Goal: Task Accomplishment & Management: Use online tool/utility

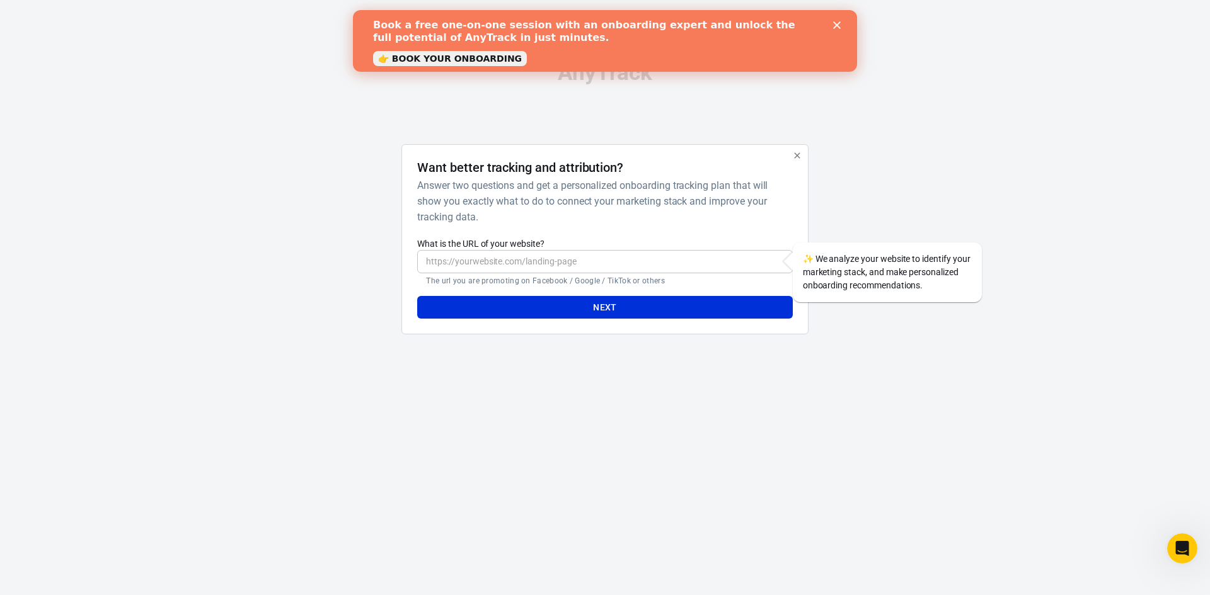
click at [546, 263] on input "What is the URL of your website?" at bounding box center [604, 261] width 375 height 23
paste input "[DOMAIN_NAME]"
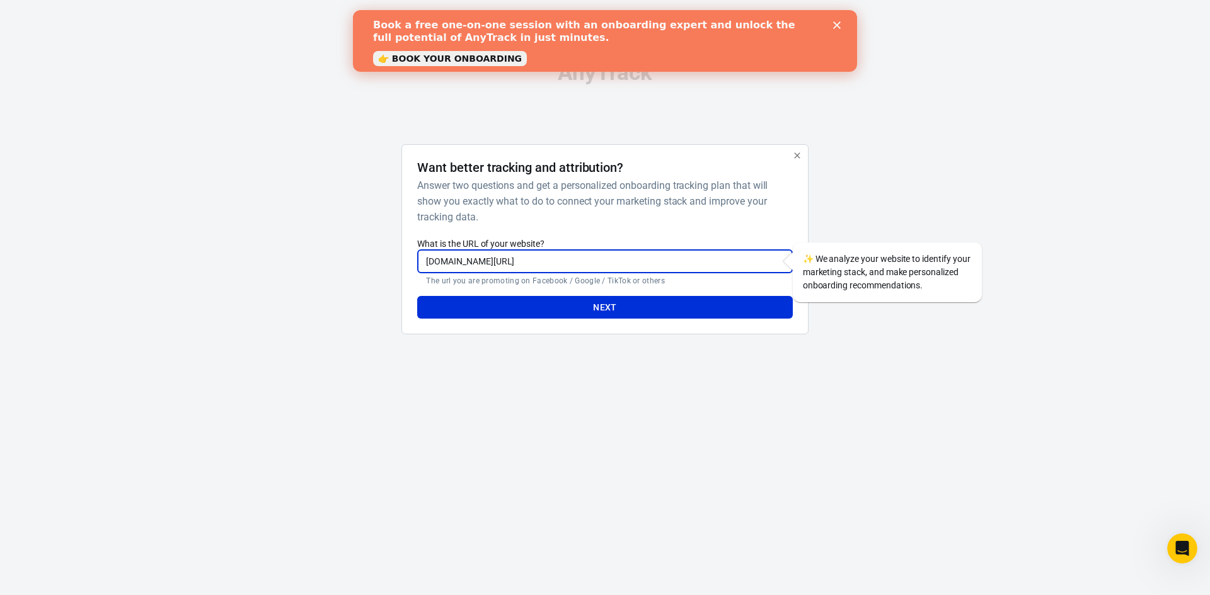
click at [546, 260] on input "[DOMAIN_NAME][URL]" at bounding box center [604, 261] width 375 height 23
click at [599, 264] on input "[DOMAIN_NAME][URL]" at bounding box center [604, 261] width 375 height 23
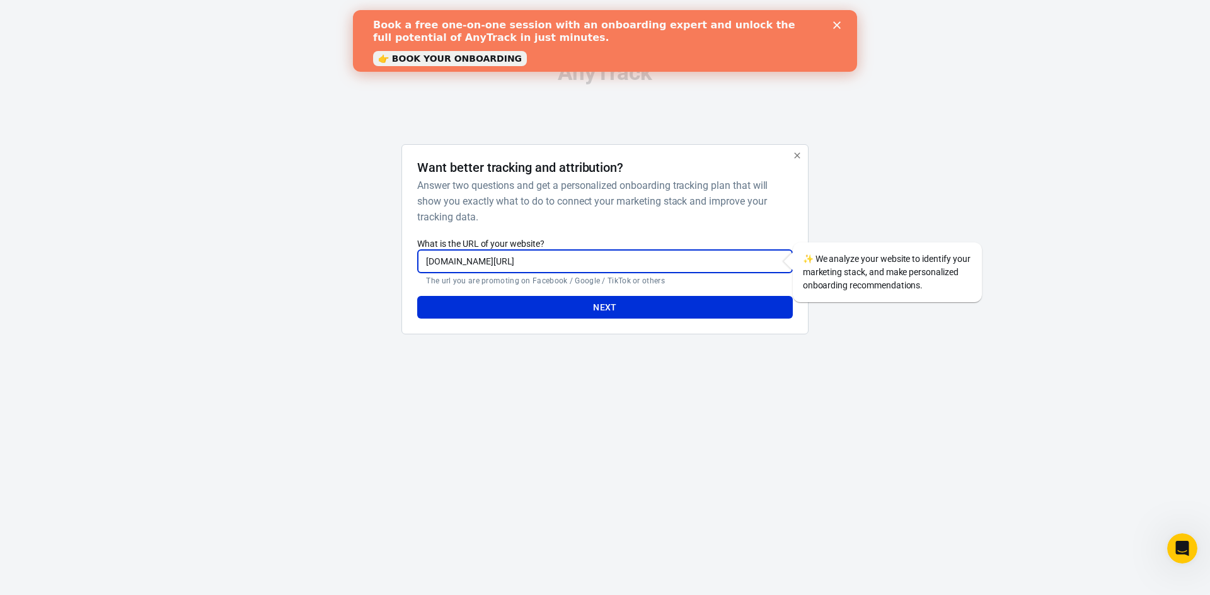
click at [599, 264] on input "[DOMAIN_NAME][URL]" at bounding box center [604, 261] width 375 height 23
paste input "[URL][DOMAIN_NAME]"
type input "[URL][DOMAIN_NAME]"
click at [568, 308] on button "Next" at bounding box center [604, 307] width 375 height 23
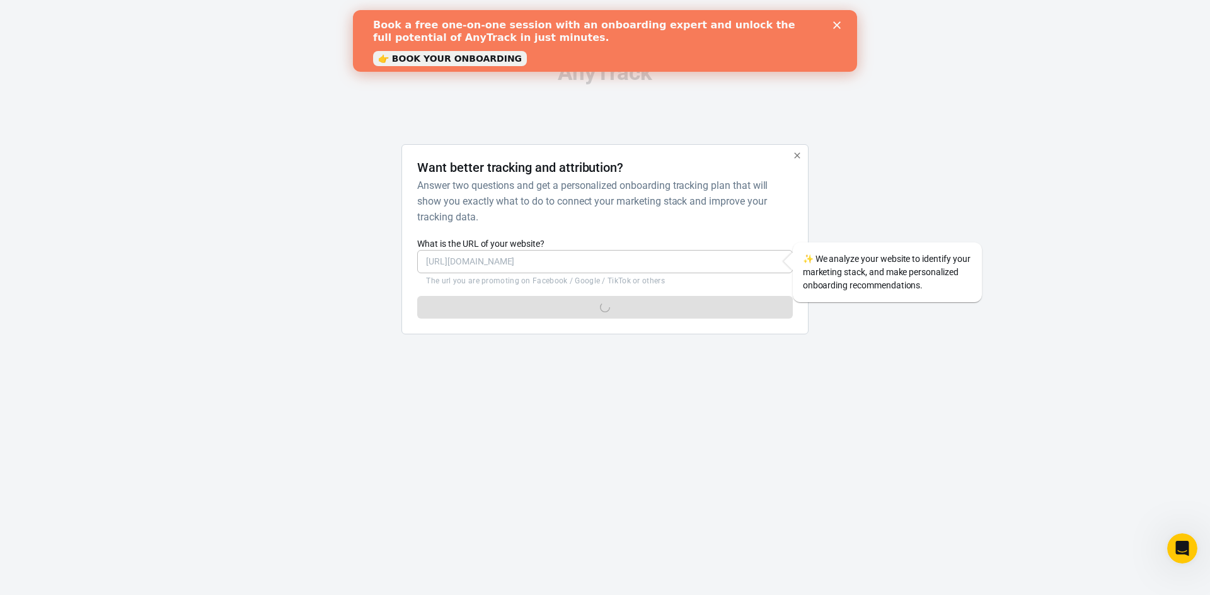
click at [837, 21] on icon "Close" at bounding box center [837, 25] width 8 height 8
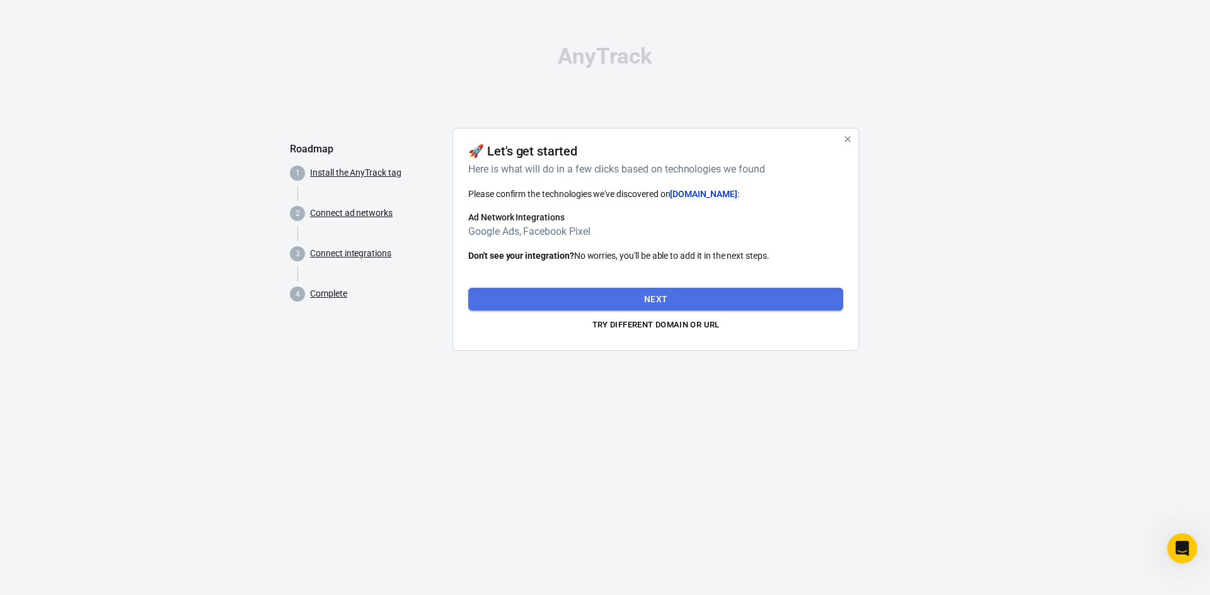
click at [641, 302] on button "Next" at bounding box center [655, 299] width 375 height 23
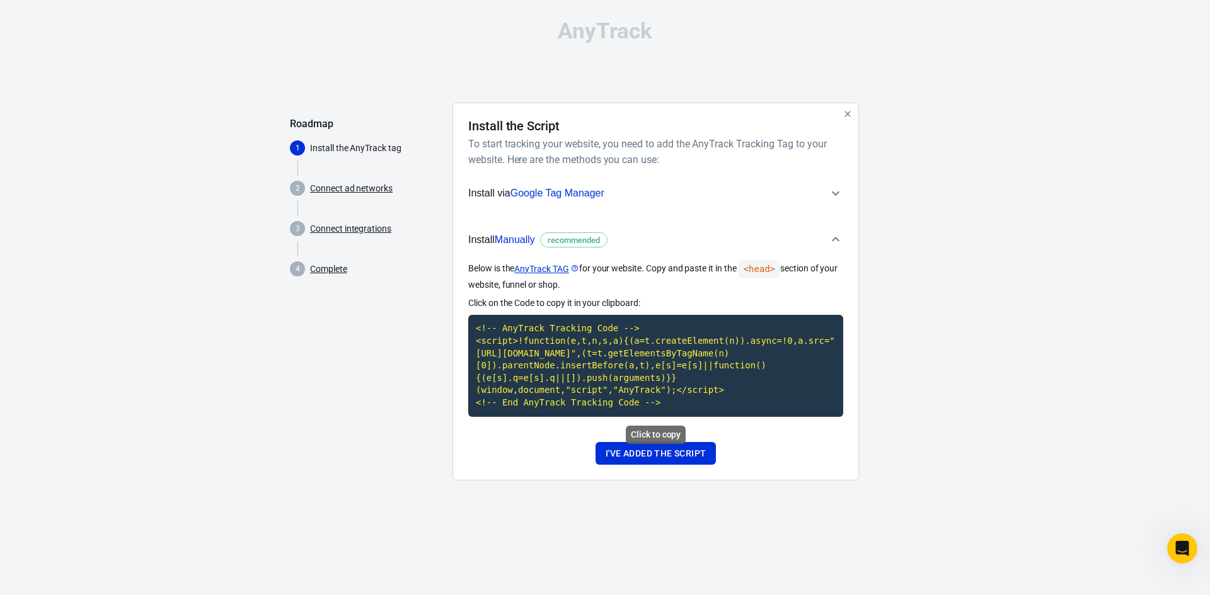
click at [561, 338] on code "<!-- AnyTrack Tracking Code --> <script>!function(e,t,n,s,a){(a=t.createElement…" at bounding box center [655, 365] width 375 height 101
click at [622, 455] on button "I've added the script" at bounding box center [655, 453] width 120 height 23
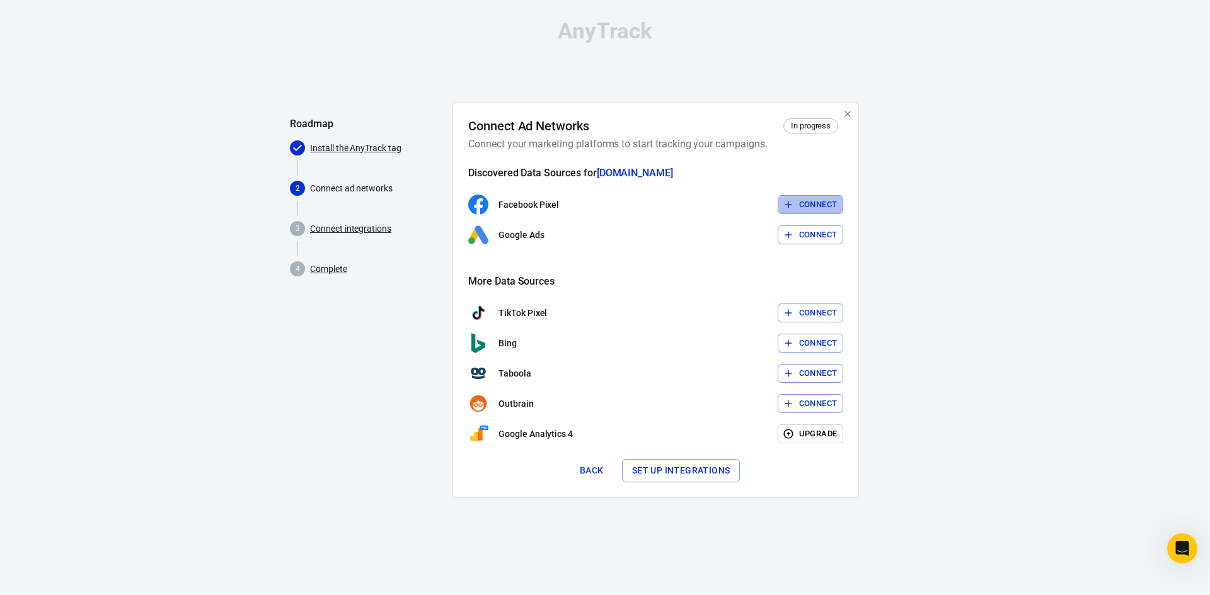
click at [808, 203] on button "Connect" at bounding box center [810, 205] width 66 height 20
click at [664, 471] on button "Set up integrations" at bounding box center [681, 470] width 118 height 23
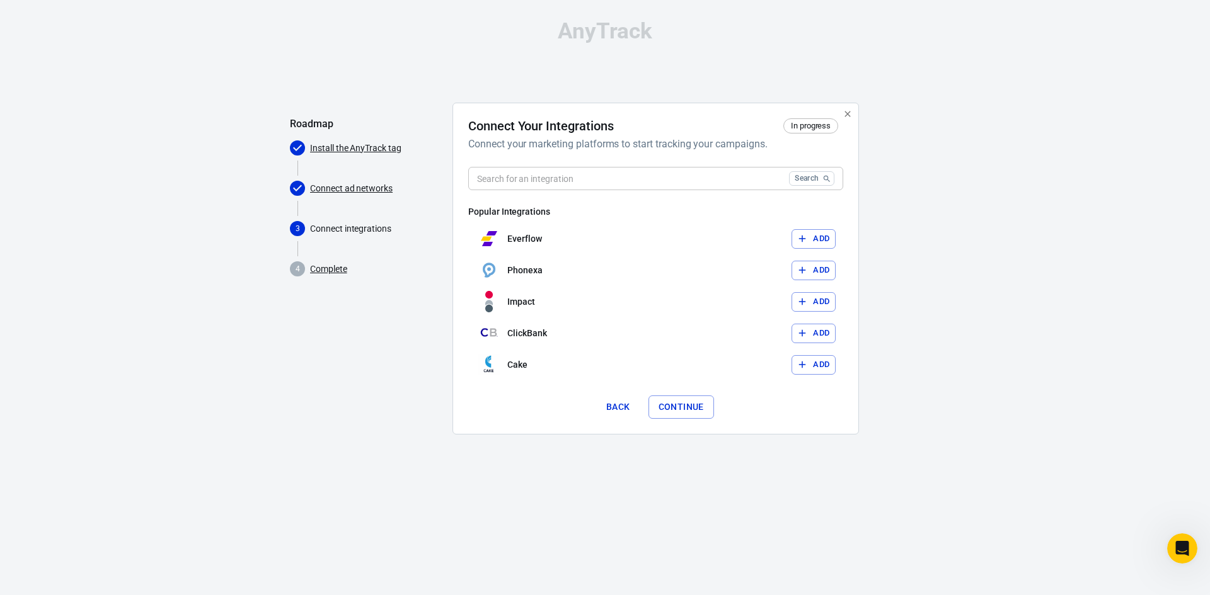
click at [361, 187] on link "Connect ad networks" at bounding box center [351, 188] width 83 height 13
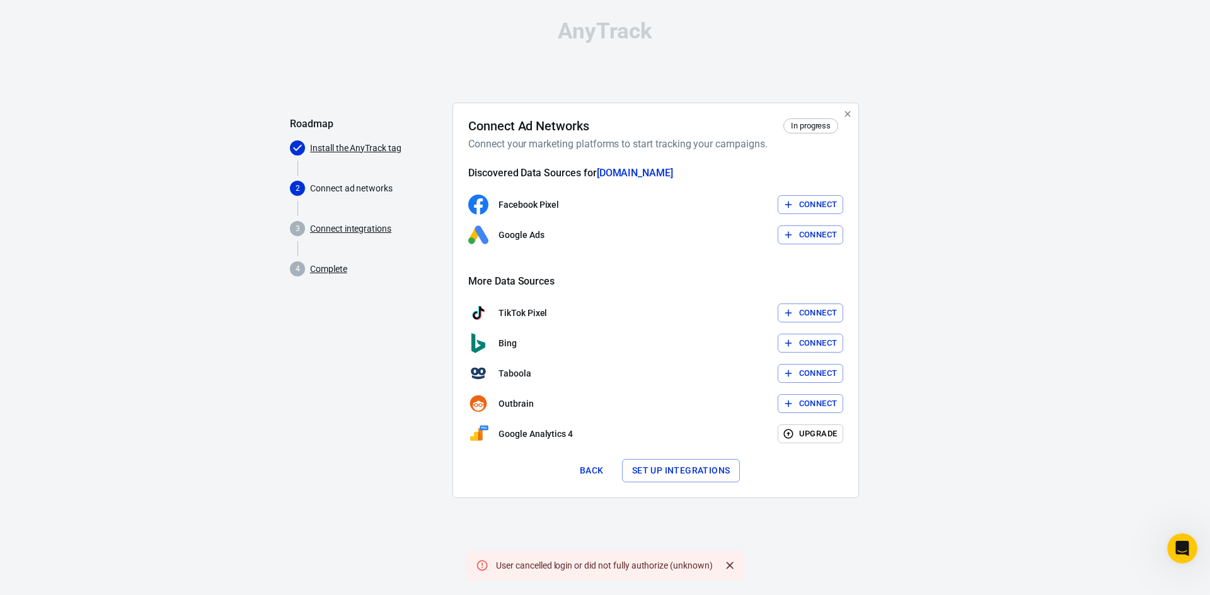
click at [343, 143] on link "Install the AnyTrack tag" at bounding box center [355, 148] width 91 height 13
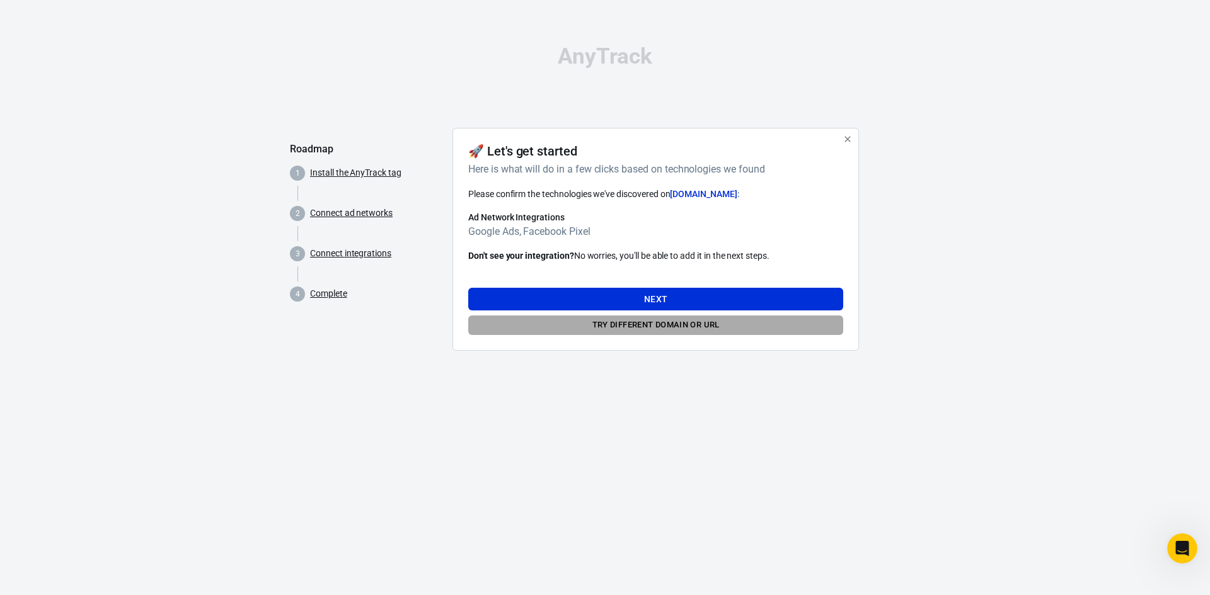
click at [649, 324] on button "Try different domain or url" at bounding box center [655, 326] width 375 height 20
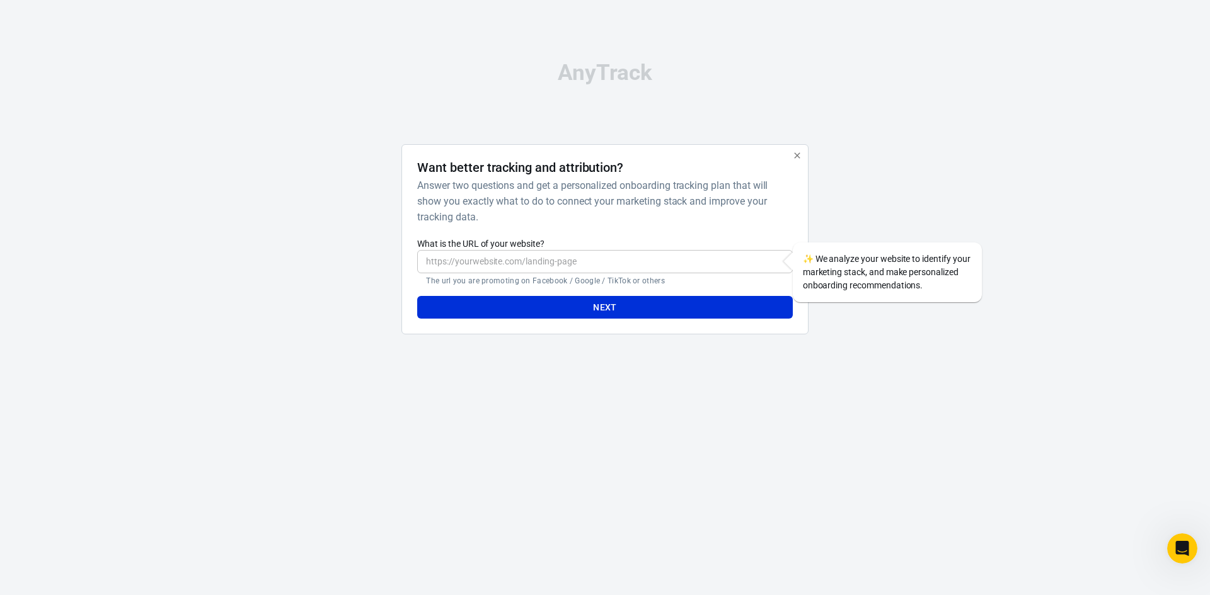
click at [508, 256] on input "What is the URL of your website?" at bounding box center [604, 261] width 375 height 23
paste input "[DOMAIN_NAME]"
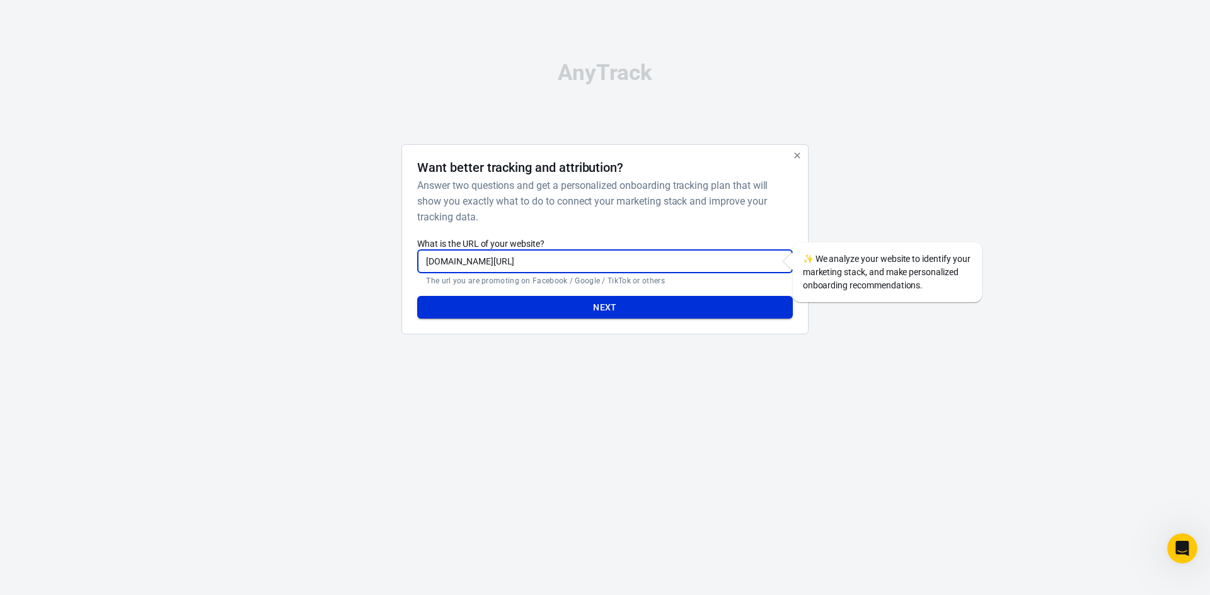
type input "[DOMAIN_NAME][URL]"
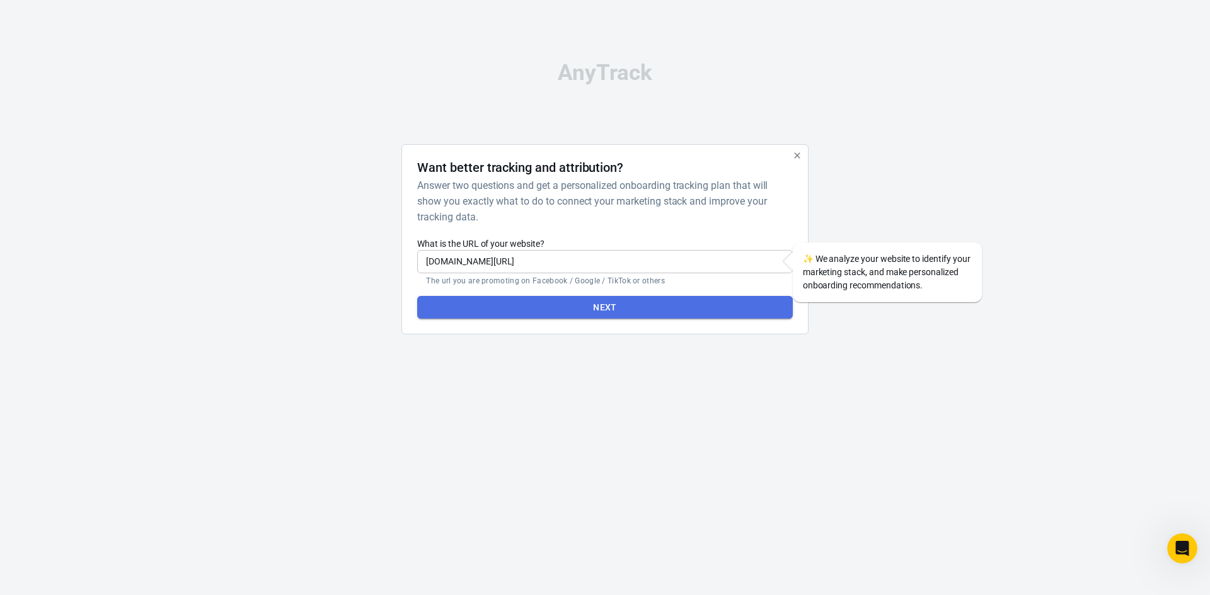
click at [557, 308] on button "Next" at bounding box center [604, 307] width 375 height 23
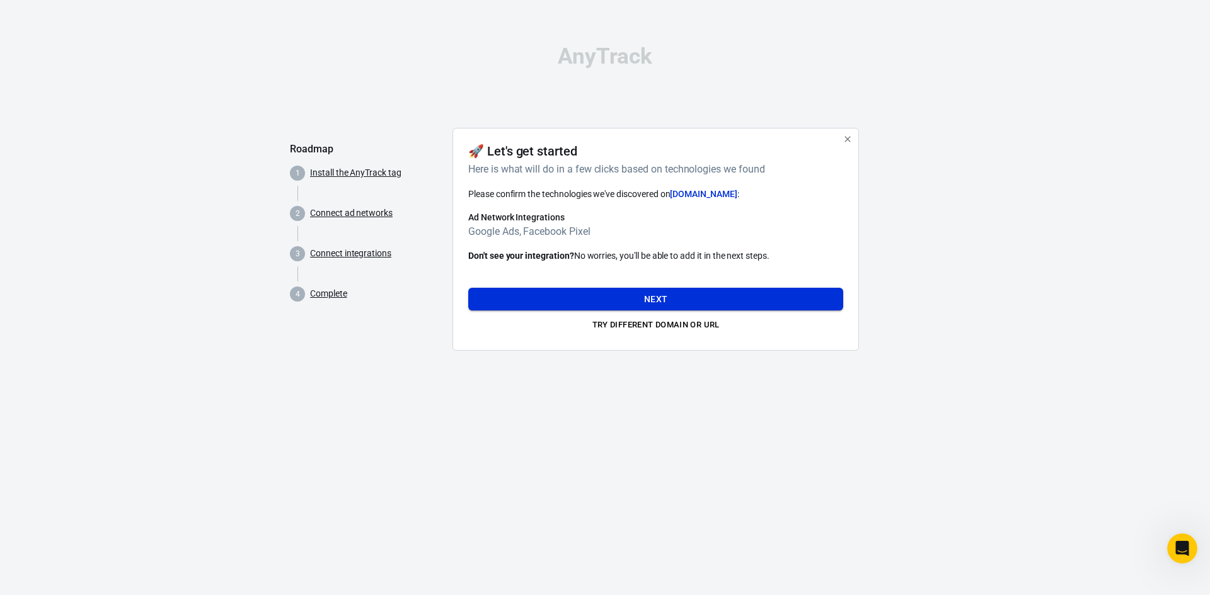
click at [573, 289] on button "Next" at bounding box center [655, 299] width 375 height 23
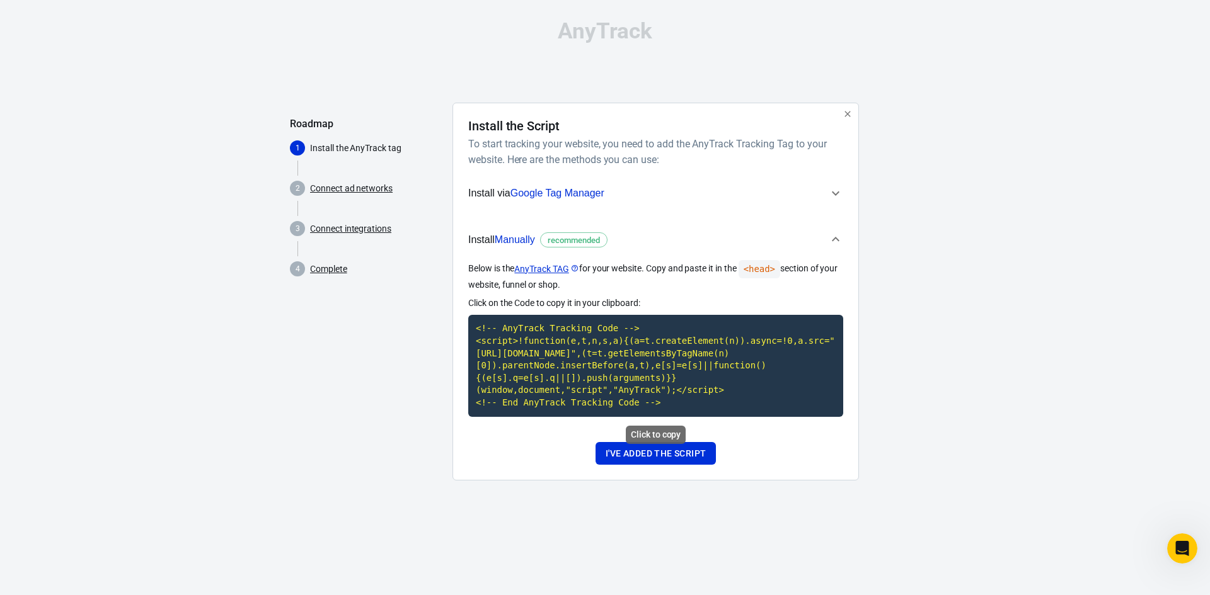
click at [626, 395] on code "<!-- AnyTrack Tracking Code --> <script>!function(e,t,n,s,a){(a=t.createElement…" at bounding box center [655, 365] width 375 height 101
click at [621, 455] on button "I've added the script" at bounding box center [655, 453] width 120 height 23
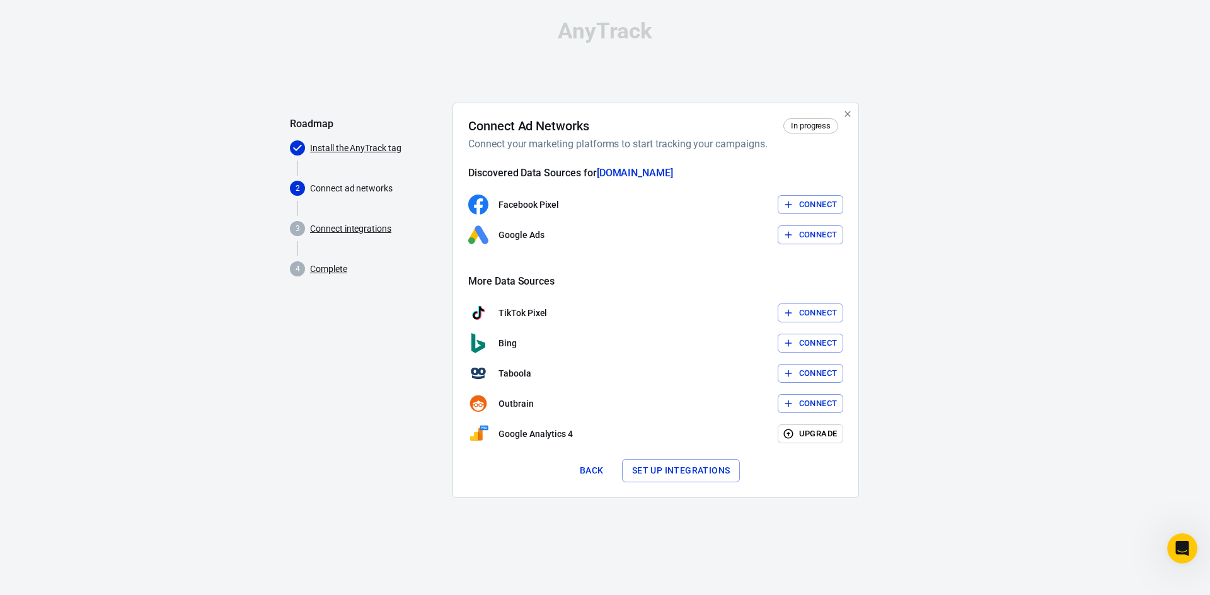
click at [806, 202] on button "Connect" at bounding box center [810, 205] width 66 height 20
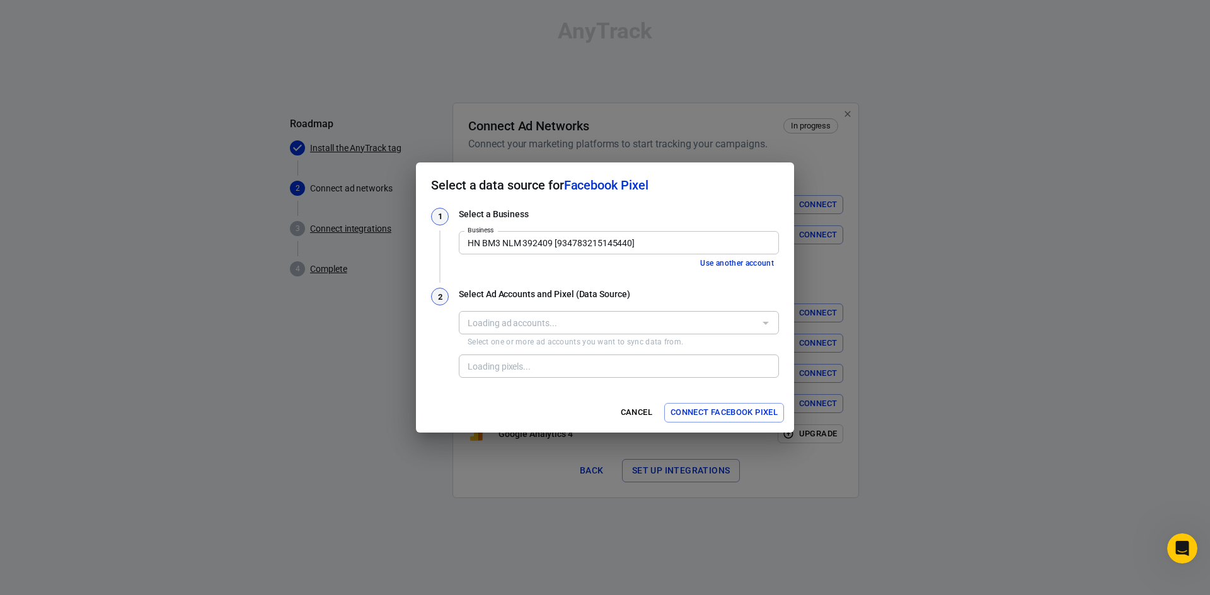
click at [764, 328] on div at bounding box center [765, 323] width 16 height 18
click at [528, 294] on h3 "Select Ad Accounts and Pixel (Data Source)" at bounding box center [619, 294] width 320 height 13
click at [468, 311] on div "Loading ad accounts..." at bounding box center [619, 322] width 320 height 23
click at [444, 298] on div "2" at bounding box center [440, 297] width 18 height 18
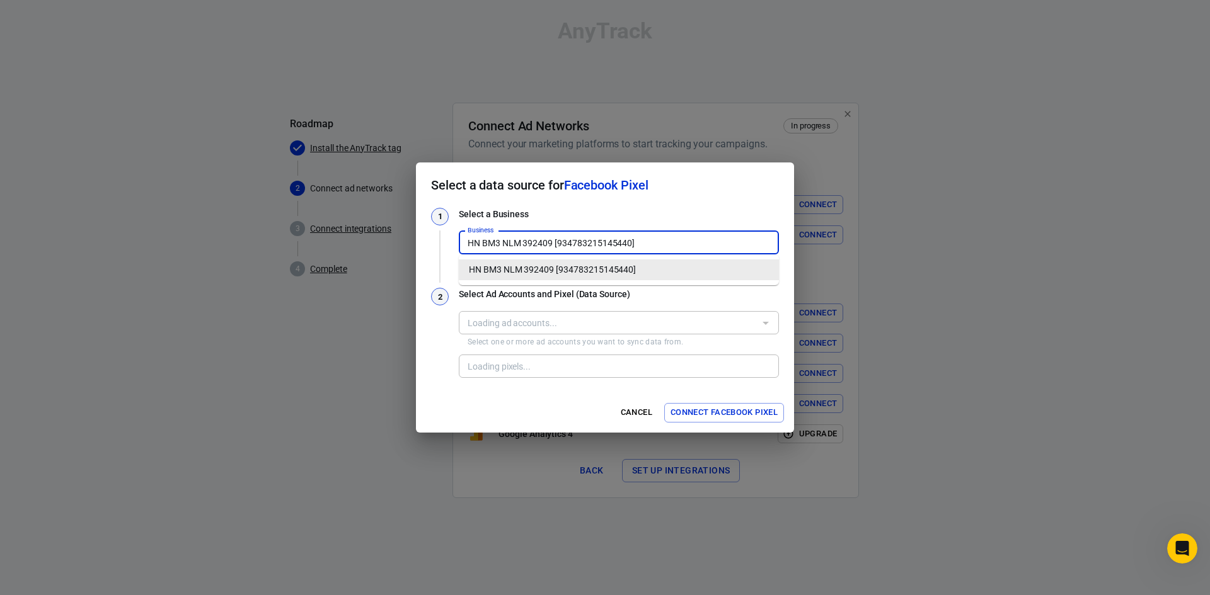
click at [679, 239] on input "HN BM3 NLM 392409 [934783215145440]" at bounding box center [617, 243] width 311 height 16
click at [661, 268] on li "HN BM3 NLM 392409 [934783215145440]" at bounding box center [619, 270] width 320 height 21
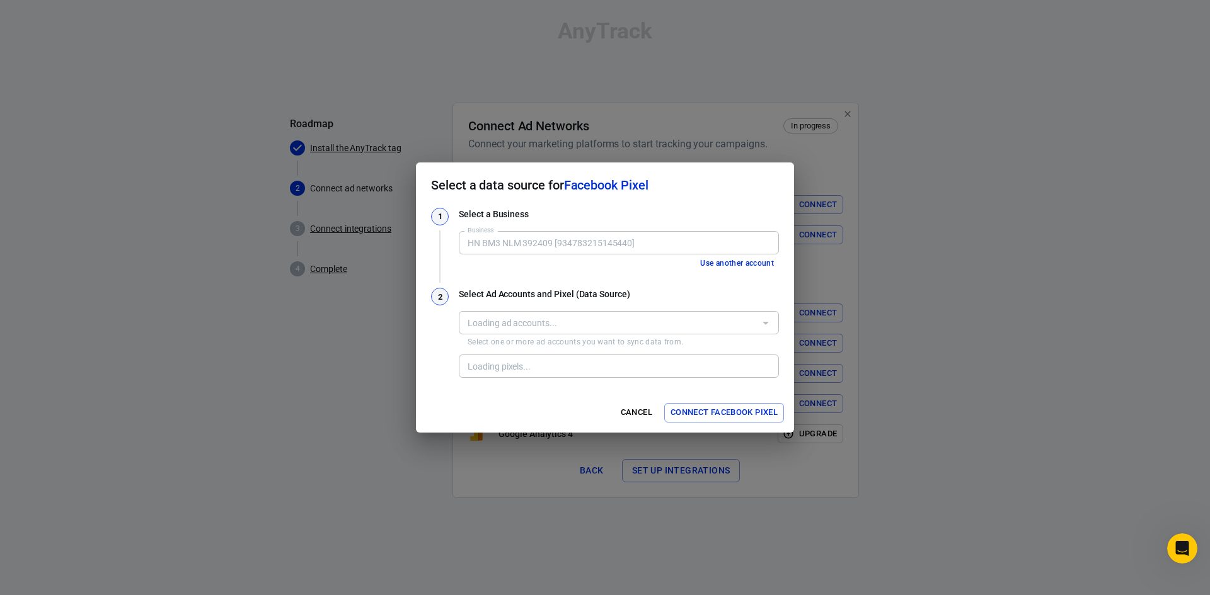
click at [737, 332] on div "Loading ad accounts..." at bounding box center [619, 322] width 320 height 23
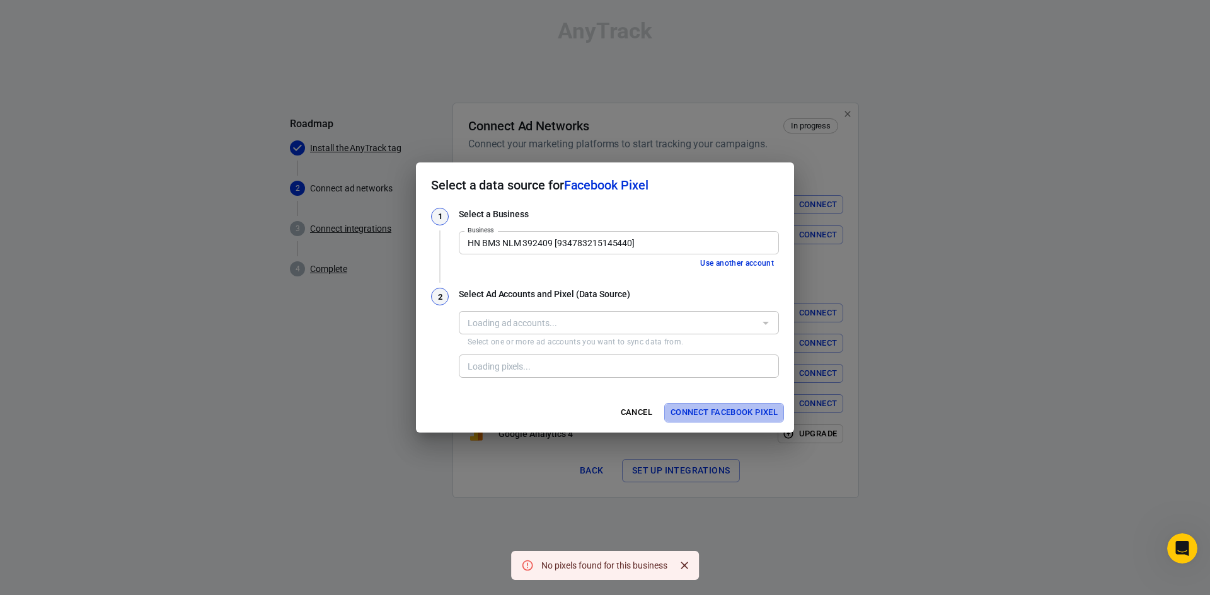
drag, startPoint x: 705, startPoint y: 409, endPoint x: 694, endPoint y: 392, distance: 20.1
click at [704, 409] on button "Connect Facebook Pixel" at bounding box center [724, 413] width 120 height 20
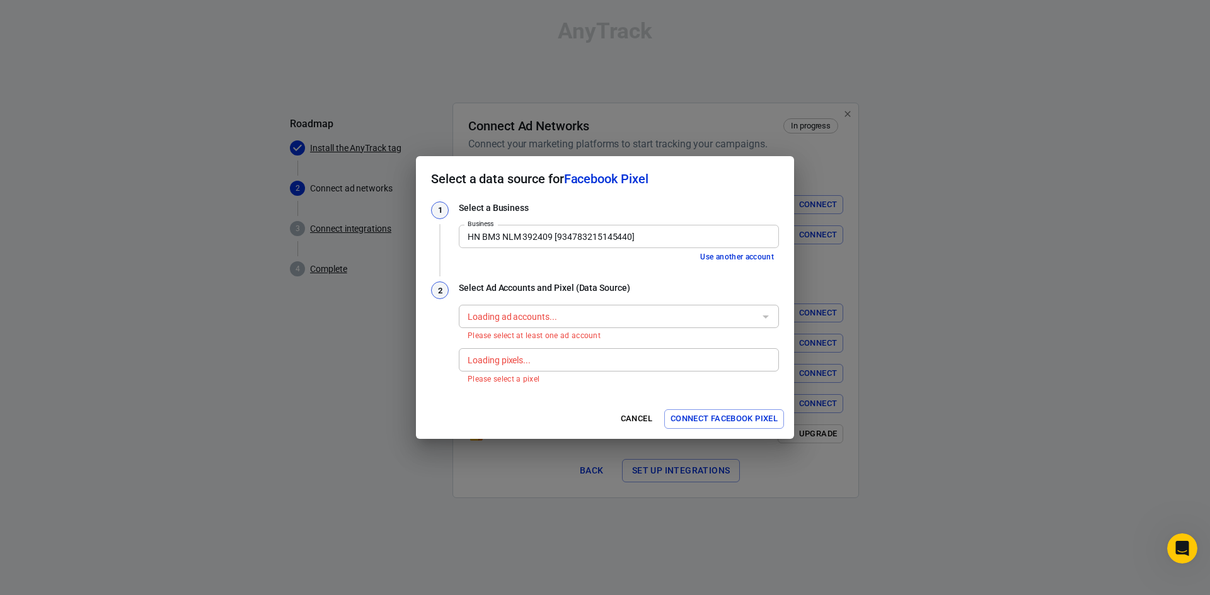
click at [573, 303] on div "Loading ad accounts... Loading ad accounts... Please select at least one ad acc…" at bounding box center [619, 321] width 320 height 43
click at [550, 327] on div "Loading ad accounts..." at bounding box center [619, 316] width 320 height 23
click at [761, 319] on div at bounding box center [765, 317] width 16 height 18
click at [760, 319] on div at bounding box center [765, 317] width 16 height 18
click at [759, 319] on div at bounding box center [765, 317] width 16 height 18
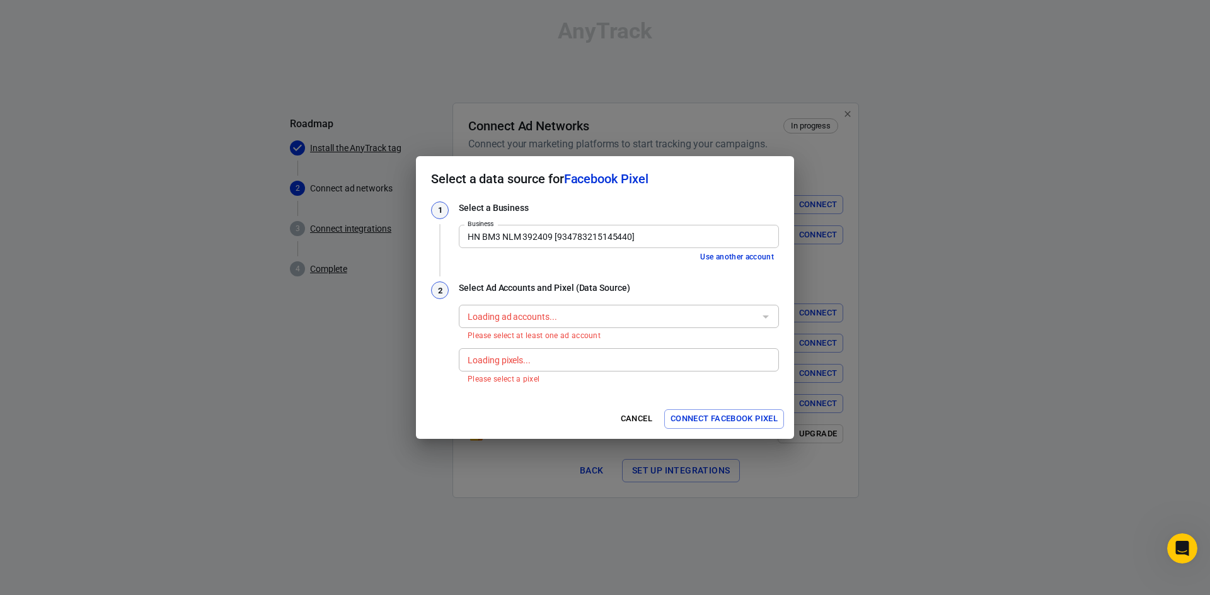
click at [748, 314] on div "Loading ad accounts..." at bounding box center [619, 316] width 320 height 23
click at [606, 179] on span "Facebook Pixel" at bounding box center [606, 178] width 84 height 15
drag, startPoint x: 724, startPoint y: 258, endPoint x: 731, endPoint y: 275, distance: 18.6
click at [724, 258] on button "Use another account" at bounding box center [737, 257] width 84 height 13
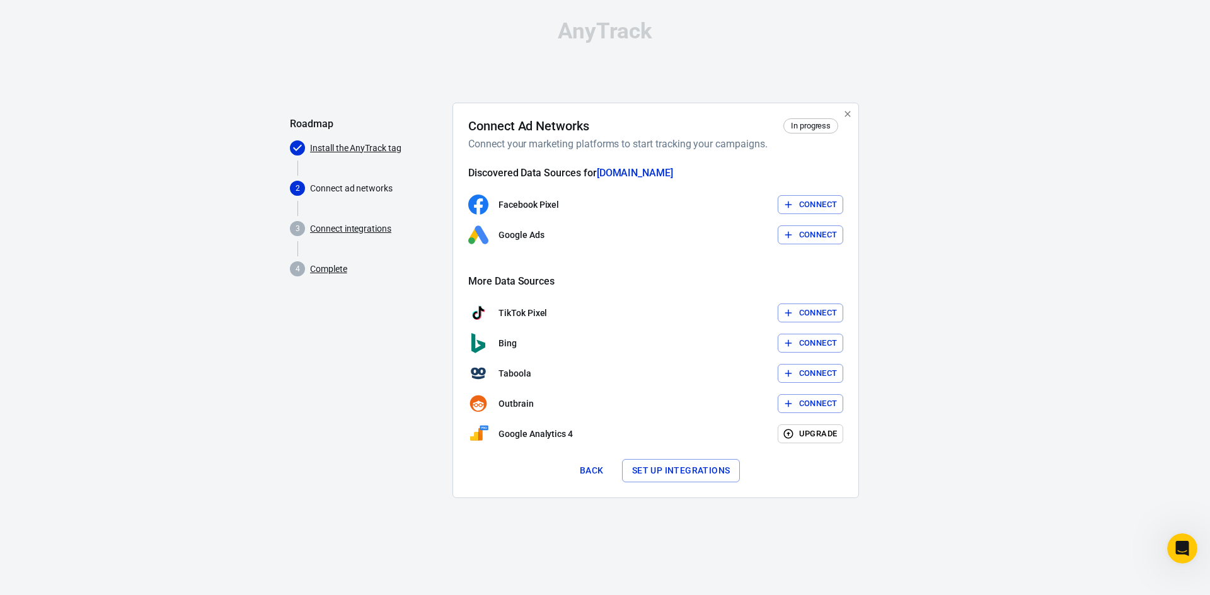
click at [787, 208] on icon "button" at bounding box center [787, 205] width 7 height 7
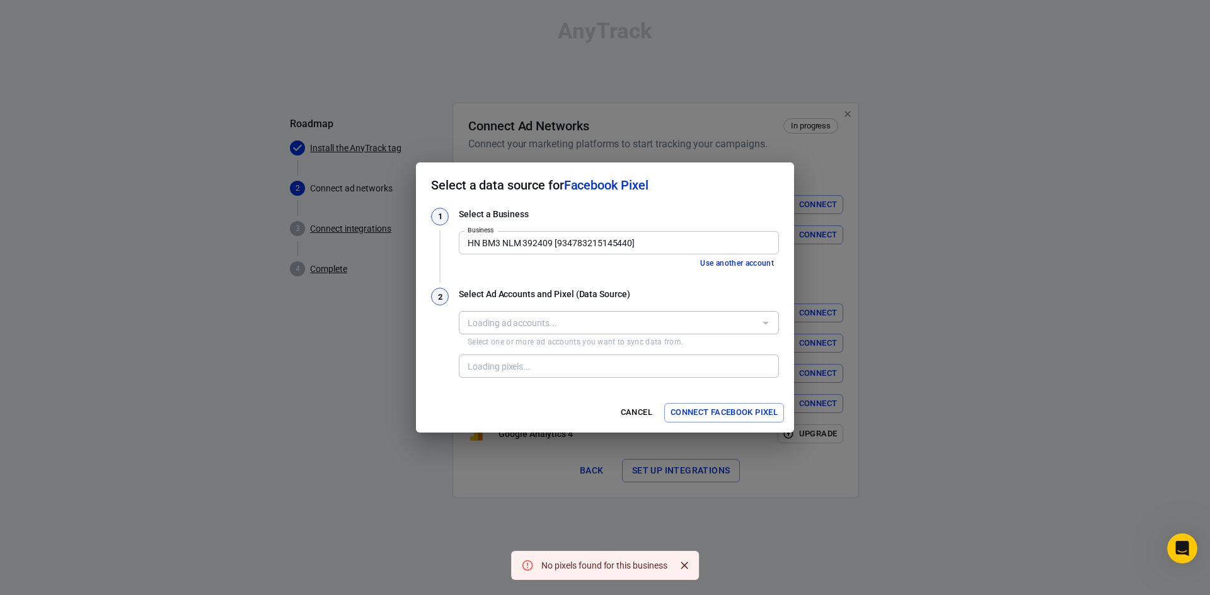
click at [651, 563] on div "No pixels found for this business" at bounding box center [604, 565] width 126 height 13
copy body "No pixels found for this business"
click at [601, 232] on div "HN BM3 NLM 392409 [934783215145440] Business" at bounding box center [619, 242] width 320 height 23
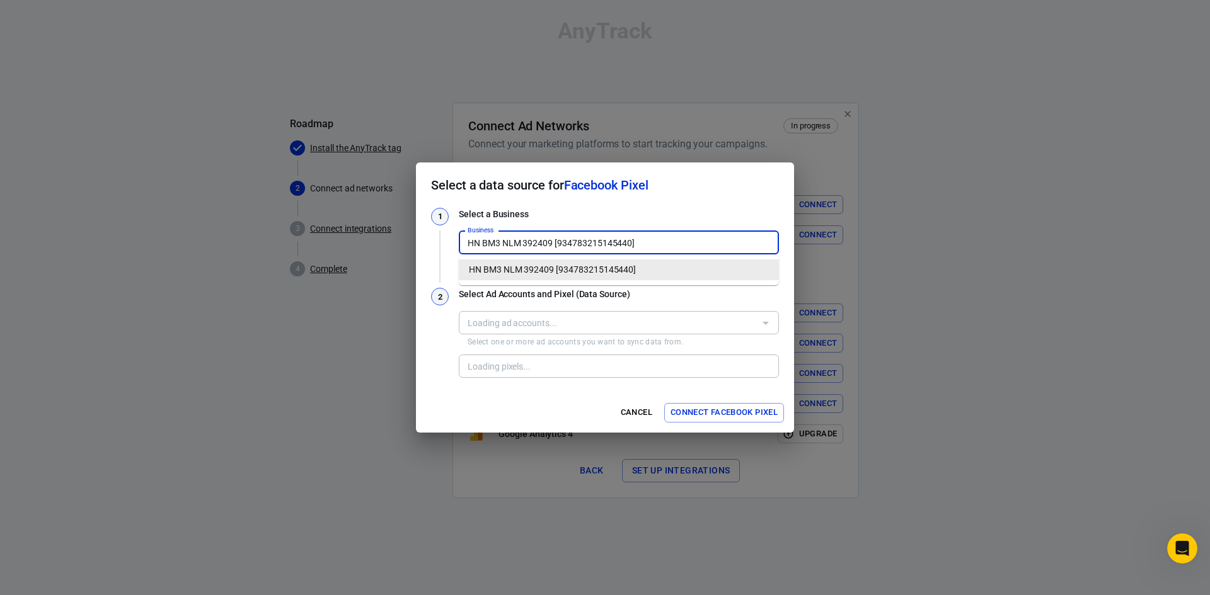
click at [597, 273] on li "HN BM3 NLM 392409 [934783215145440]" at bounding box center [619, 270] width 320 height 21
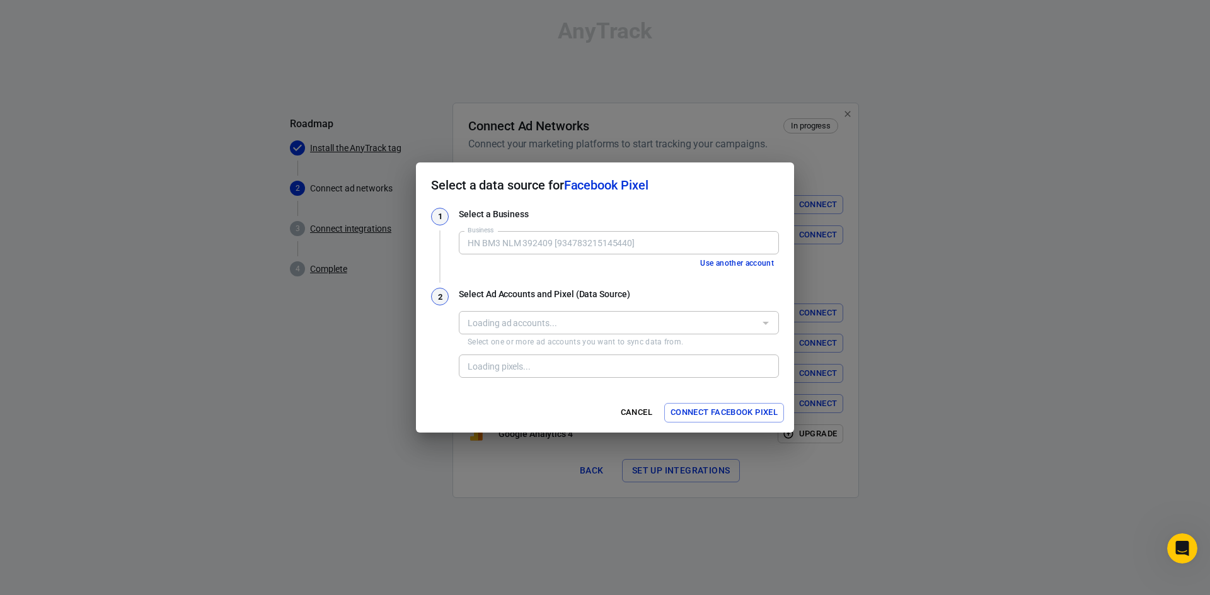
click at [594, 297] on h3 "Select Ad Accounts and Pixel (Data Source)" at bounding box center [619, 294] width 320 height 13
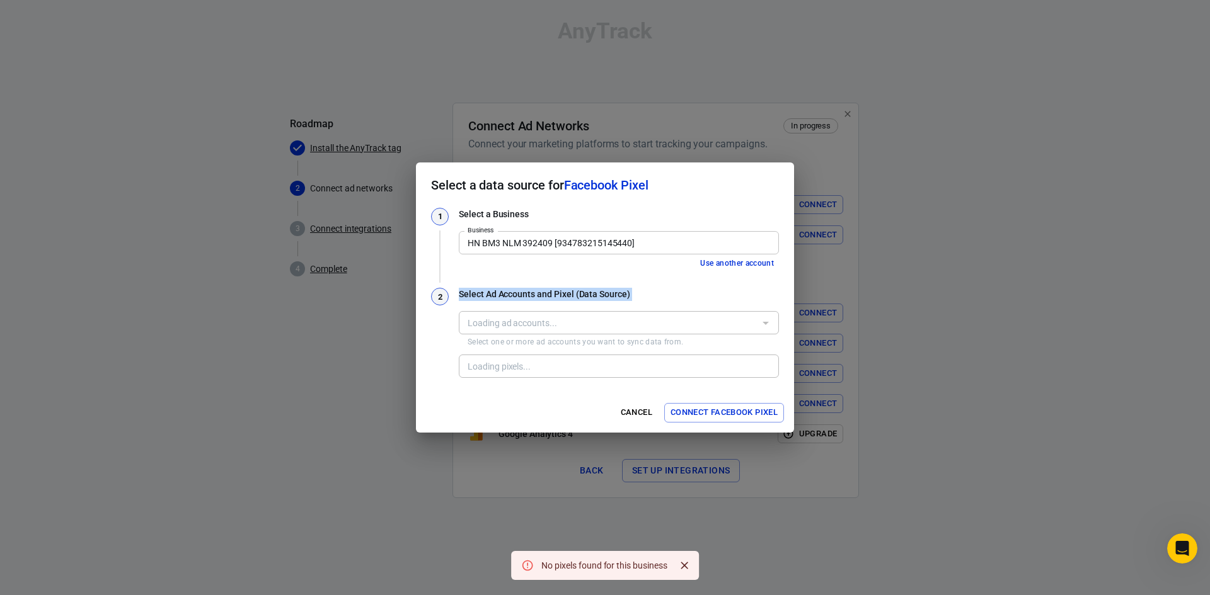
click at [488, 285] on div "1 Select a Business Business HN BM3 NLM 392409 [934783215145440] Business Use a…" at bounding box center [605, 294] width 348 height 173
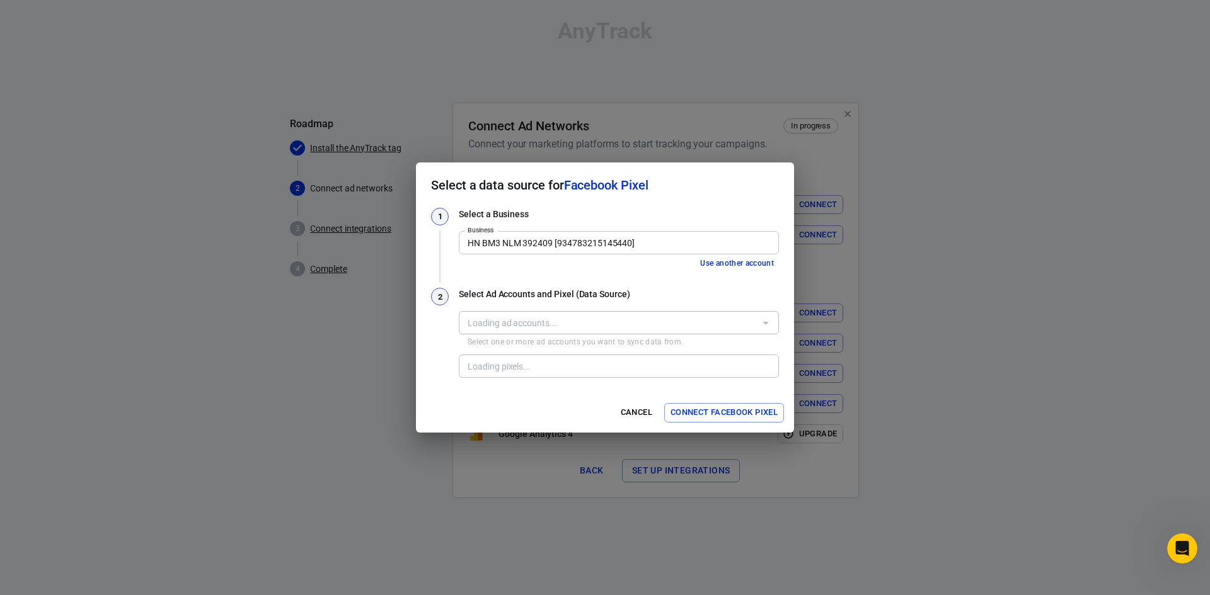
click at [672, 407] on button "Connect Facebook Pixel" at bounding box center [724, 413] width 120 height 20
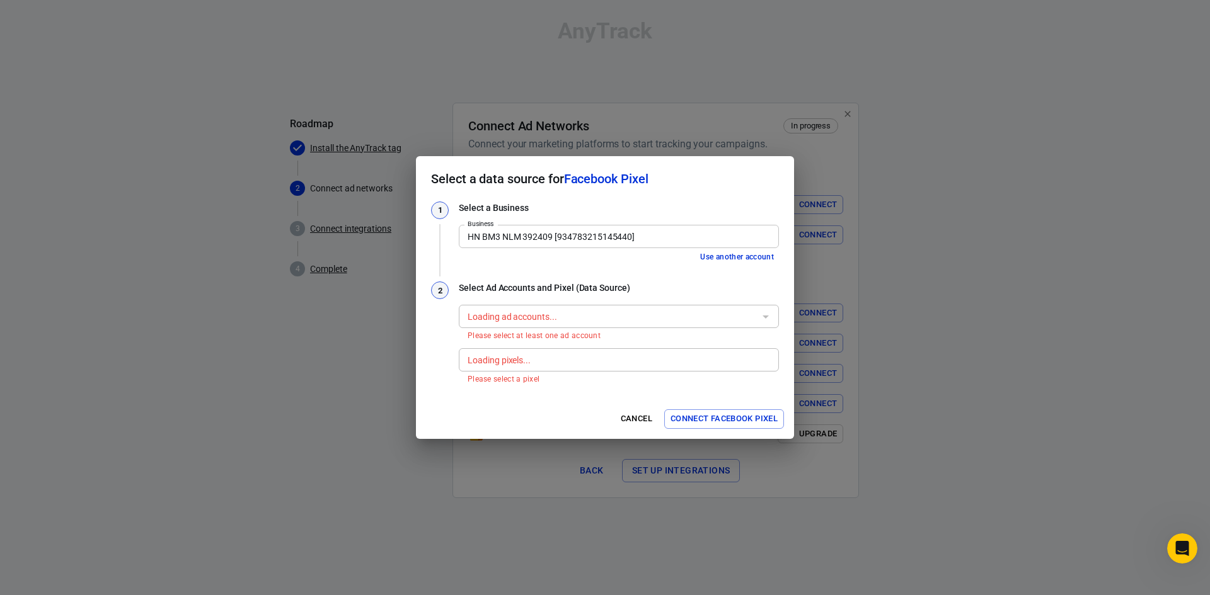
click at [682, 347] on div "Loading pixels... Loading pixels... Please select a pixel" at bounding box center [619, 364] width 320 height 43
click at [634, 418] on button "Cancel" at bounding box center [636, 419] width 40 height 20
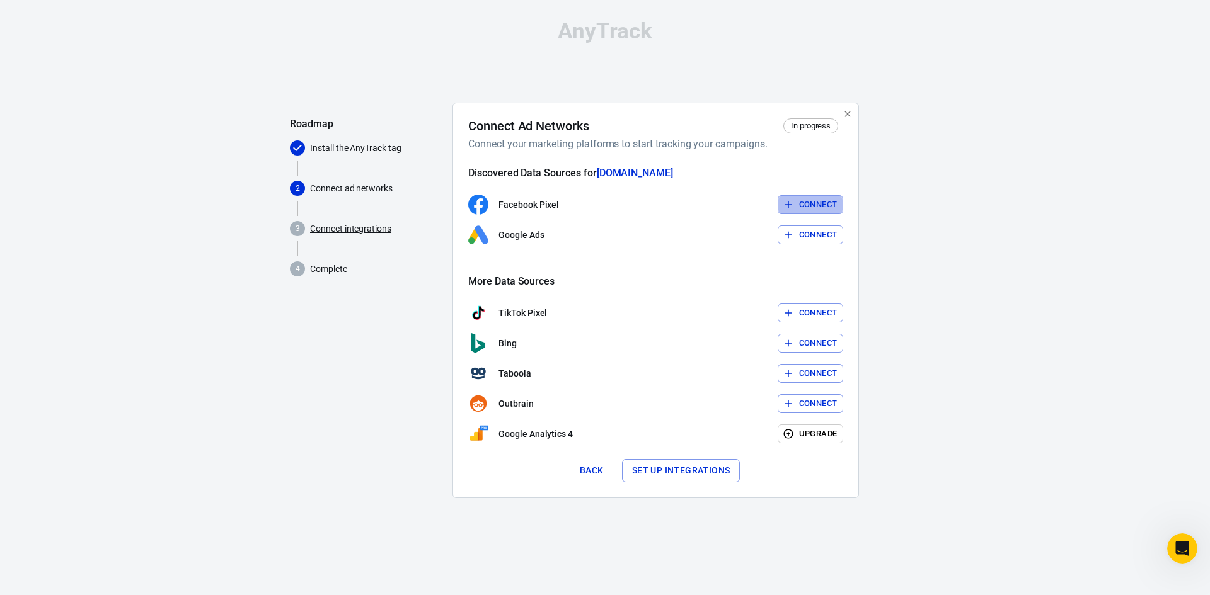
click at [816, 211] on button "Connect" at bounding box center [810, 205] width 66 height 20
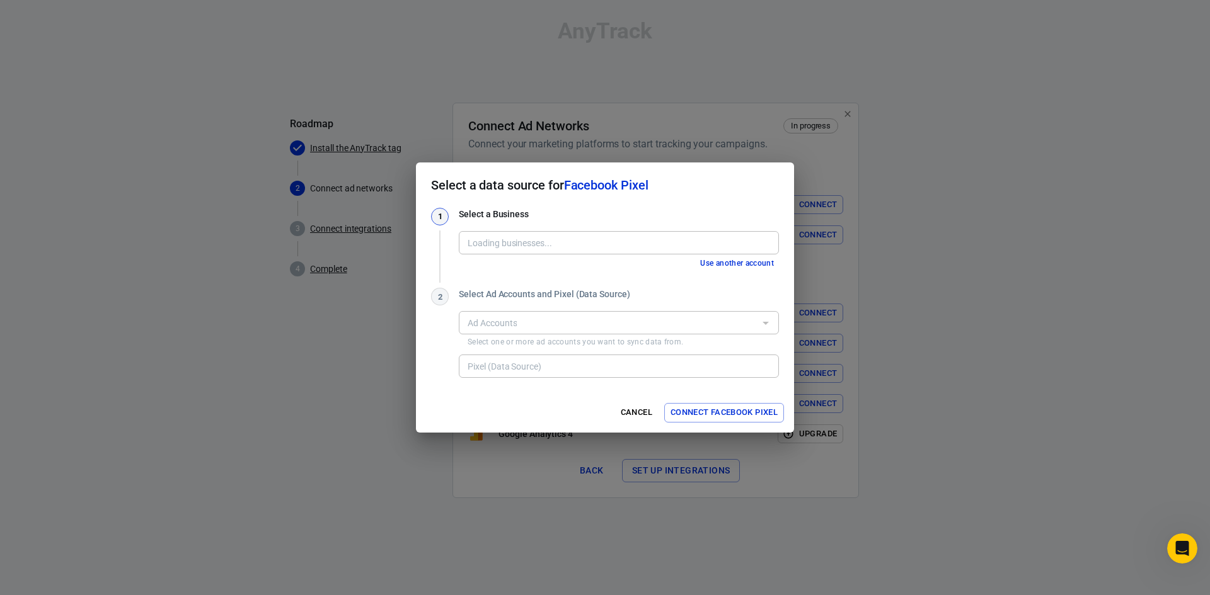
type input "HN BM3 NLM 392409 [934783215145440]"
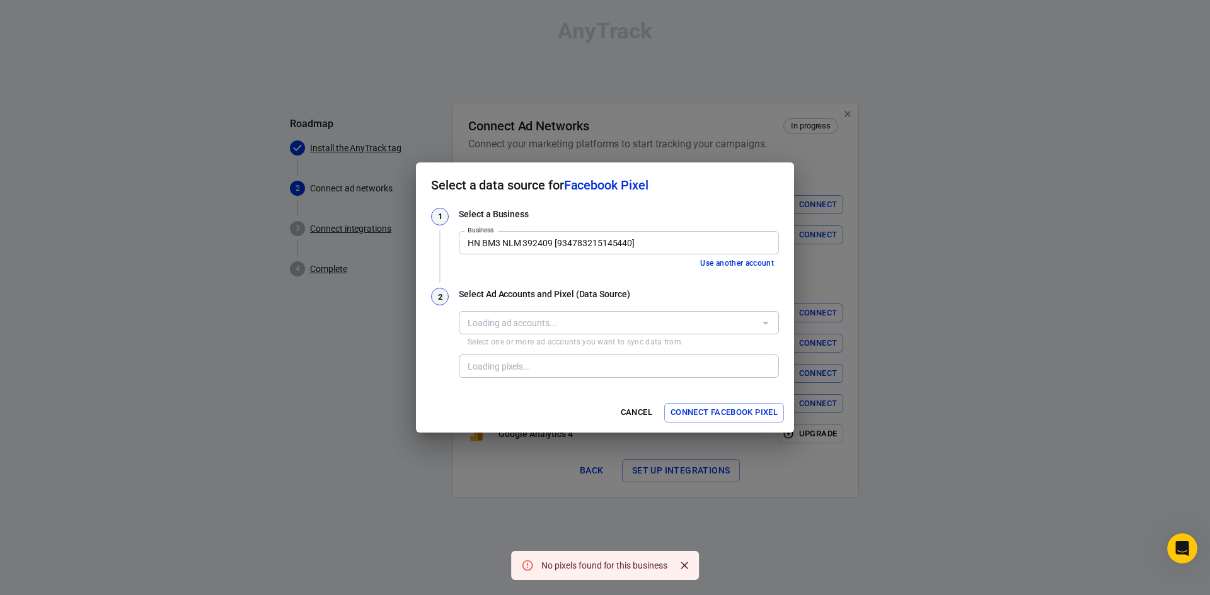
click at [638, 331] on div "Loading ad accounts..." at bounding box center [619, 322] width 320 height 23
click at [655, 249] on input "HN BM3 NLM 392409 [934783215145440]" at bounding box center [617, 243] width 311 height 16
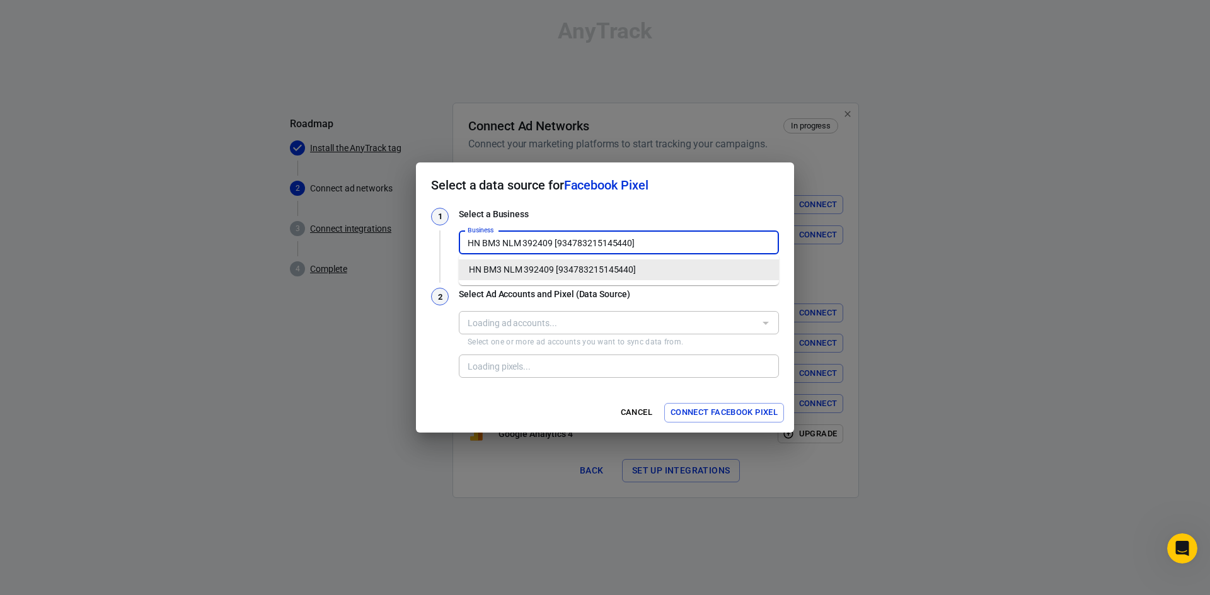
click at [655, 276] on li "HN BM3 NLM 392409 [934783215145440]" at bounding box center [619, 270] width 320 height 21
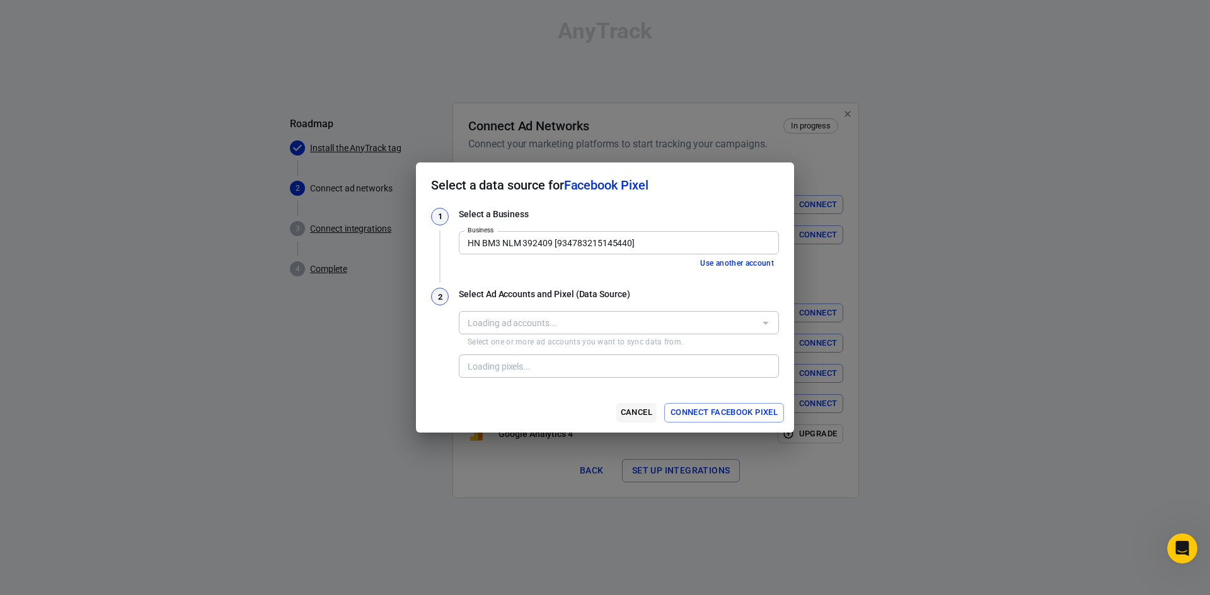
click at [634, 410] on button "Cancel" at bounding box center [636, 413] width 40 height 20
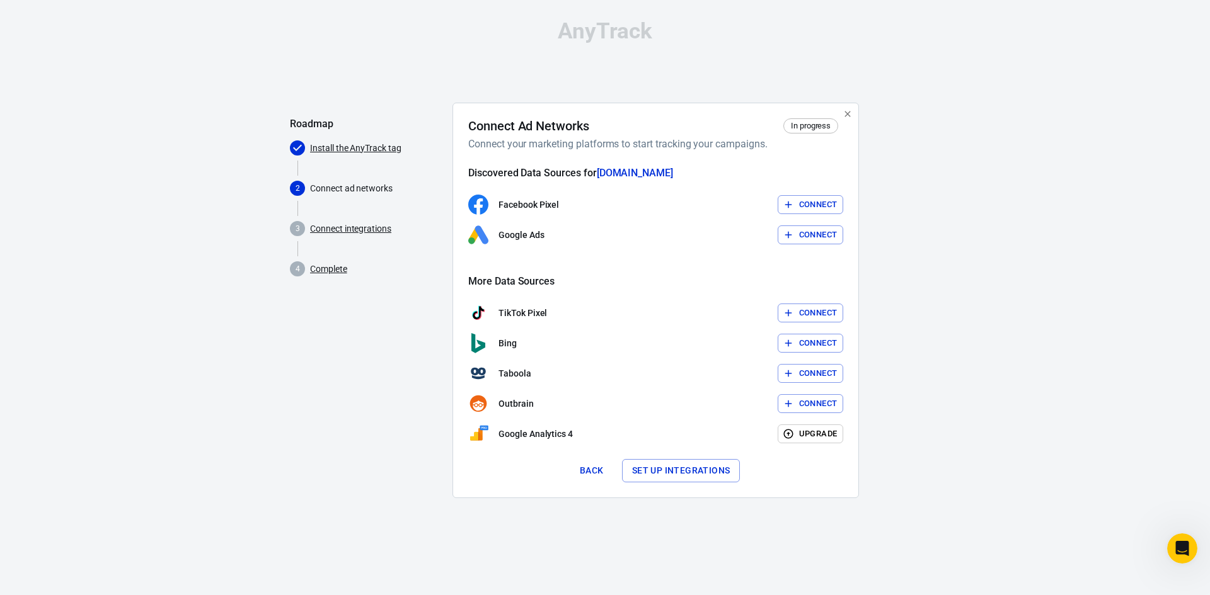
click at [358, 226] on link "Connect integrations" at bounding box center [350, 228] width 81 height 13
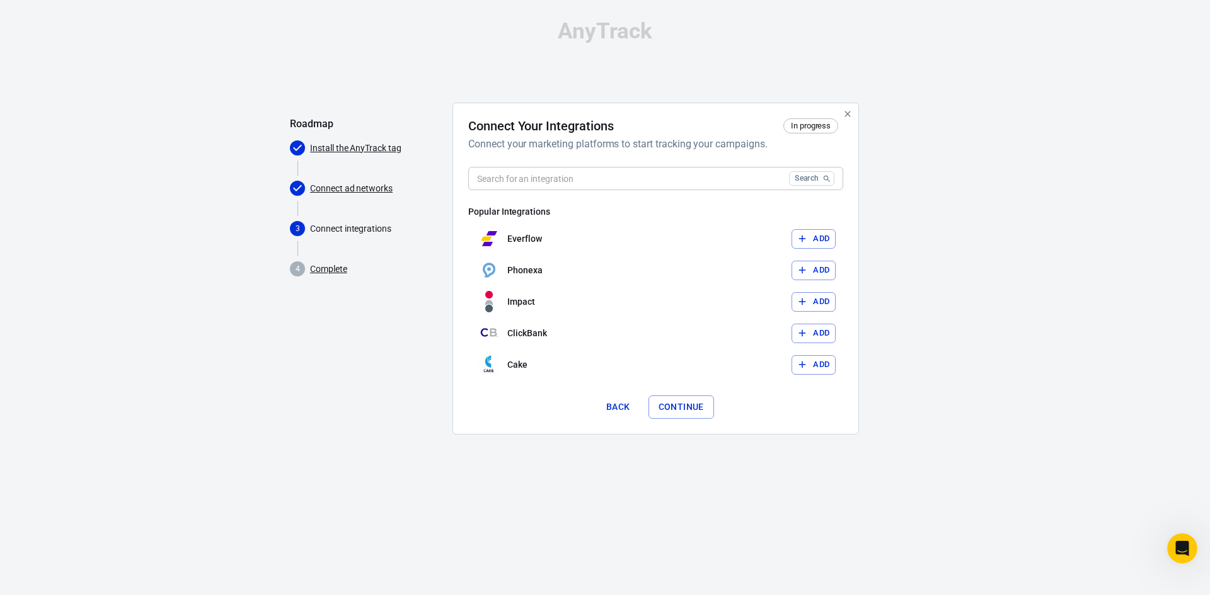
click at [602, 180] on input "text" at bounding box center [626, 178] width 316 height 23
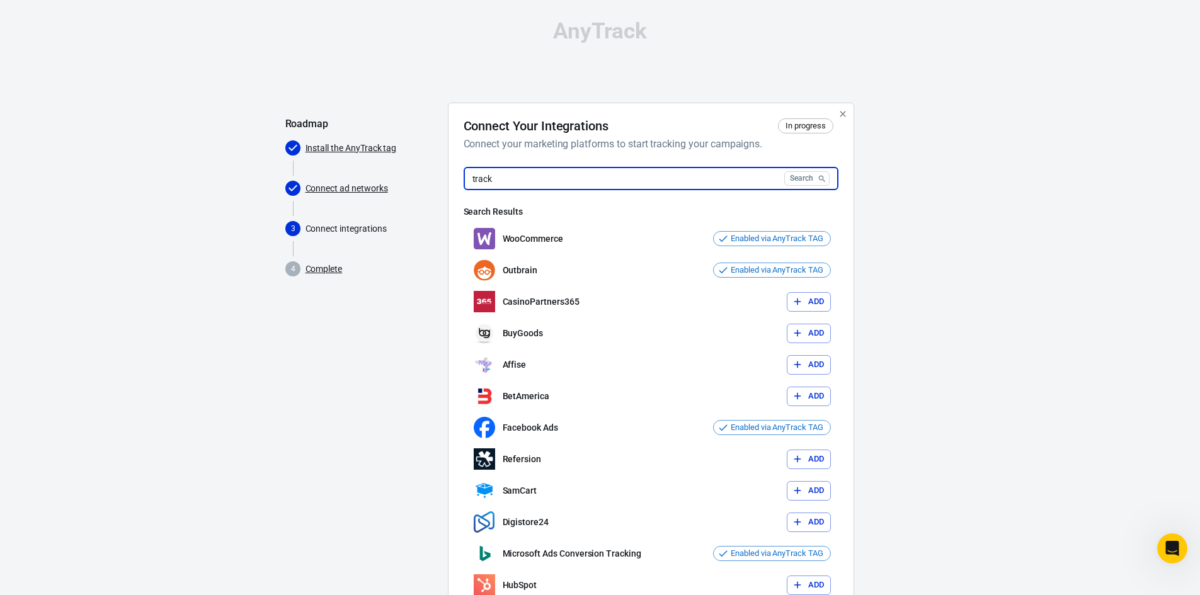
type input "track"
click at [365, 191] on link "Connect ad networks" at bounding box center [347, 188] width 83 height 13
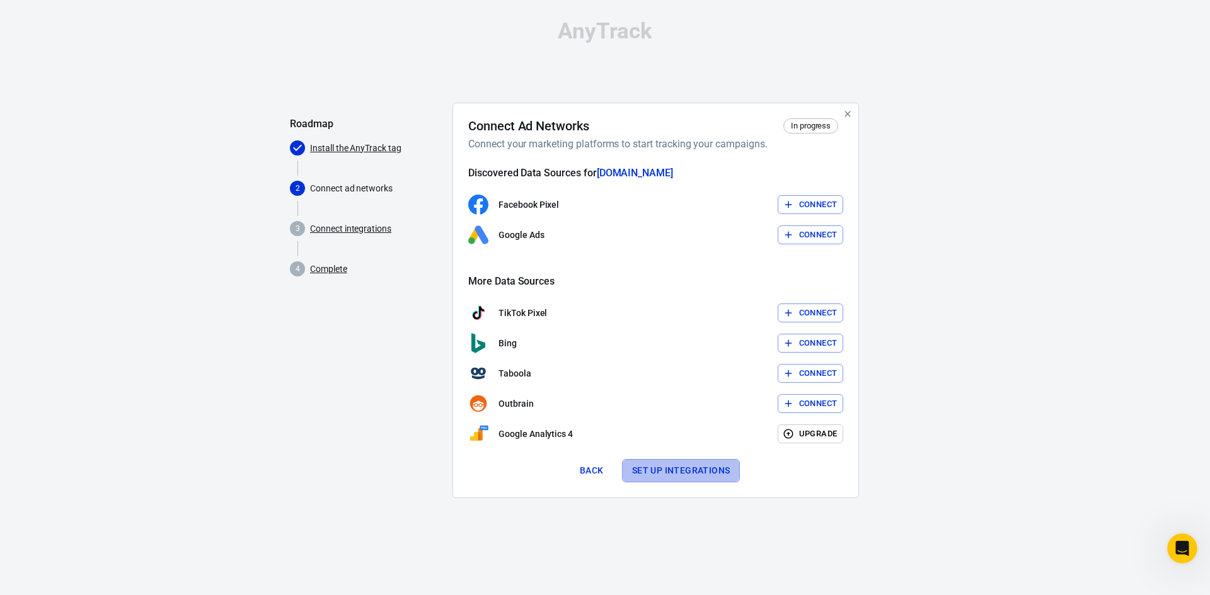
click at [644, 466] on button "Set up integrations" at bounding box center [681, 470] width 118 height 23
